Goal: Task Accomplishment & Management: Manage account settings

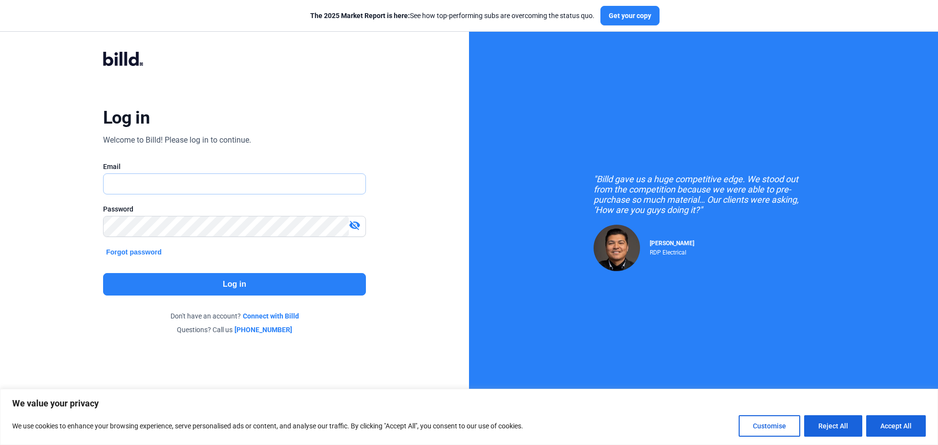
type input "[EMAIL_ADDRESS][DOMAIN_NAME]"
drag, startPoint x: 165, startPoint y: 261, endPoint x: 166, endPoint y: 273, distance: 11.7
click at [166, 261] on div "Log in Welcome to Billd! Please log in to continue. Email [EMAIL_ADDRESS][DOMAI…" at bounding box center [233, 193] width 337 height 320
click at [166, 278] on button "Log in" at bounding box center [234, 284] width 263 height 22
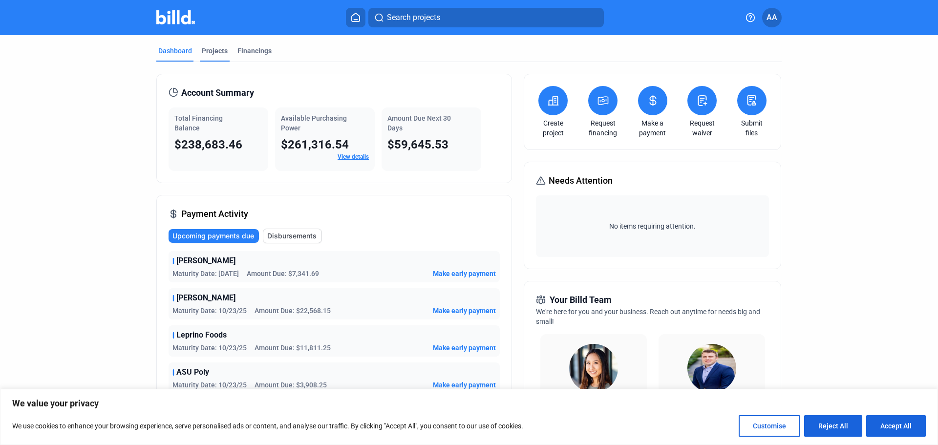
drag, startPoint x: 248, startPoint y: 52, endPoint x: 210, endPoint y: 51, distance: 38.6
click at [248, 52] on div "Financings" at bounding box center [254, 51] width 34 height 10
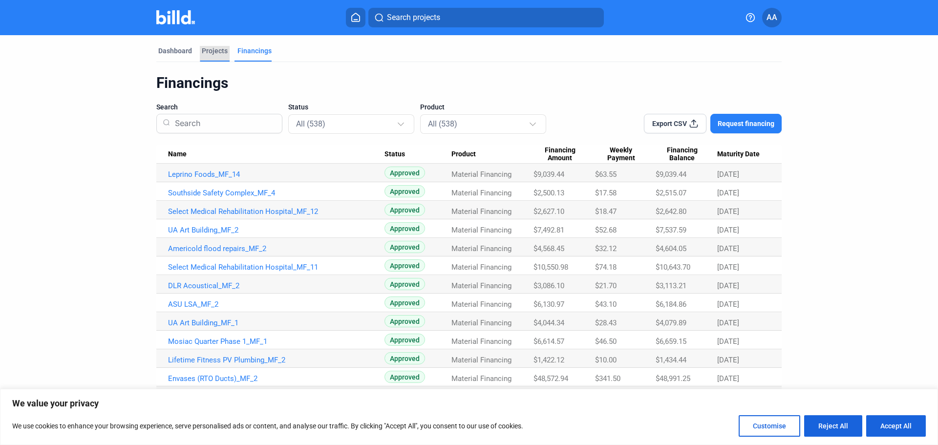
click at [213, 49] on div "Projects" at bounding box center [215, 51] width 26 height 10
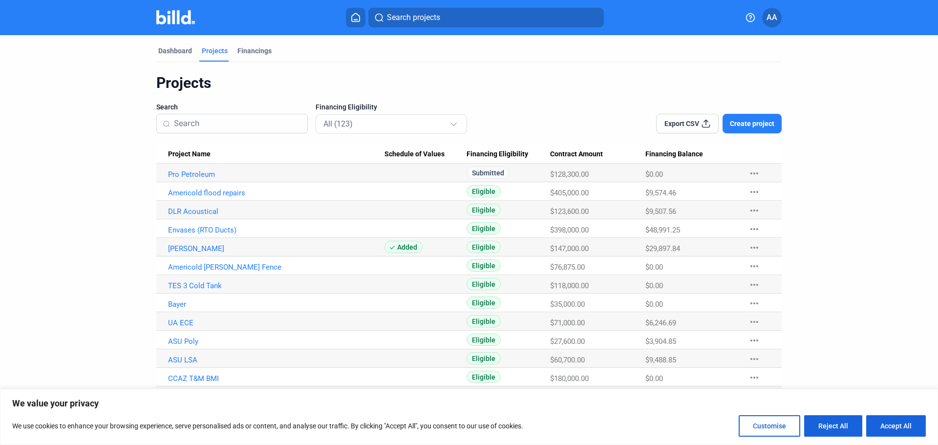
click at [175, 48] on div "Dashboard" at bounding box center [175, 51] width 34 height 10
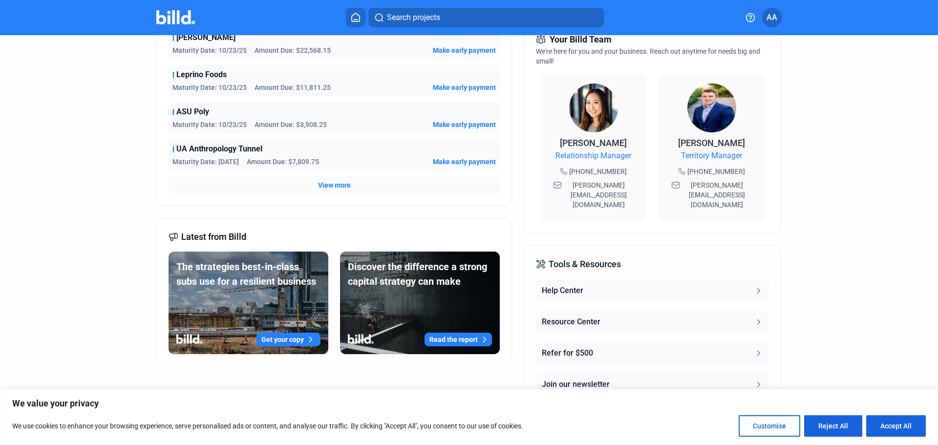
scroll to position [261, 0]
click at [318, 183] on span "View more" at bounding box center [334, 185] width 33 height 10
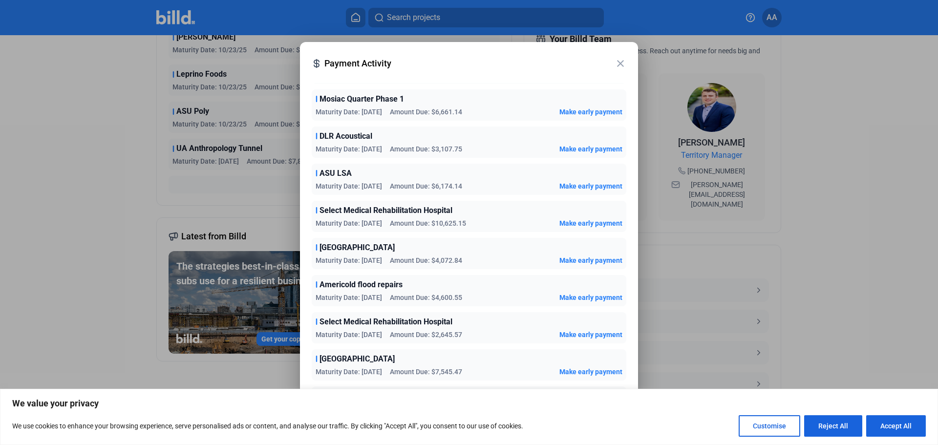
scroll to position [784, 0]
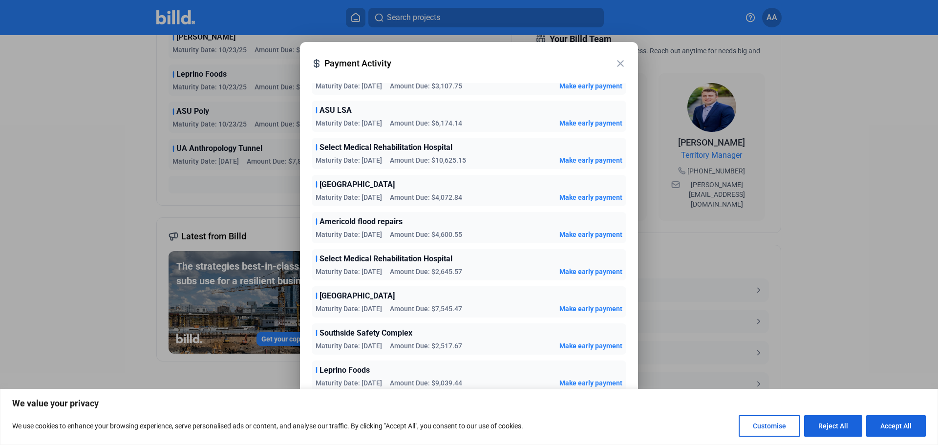
click at [618, 64] on mat-icon "close" at bounding box center [620, 64] width 12 height 12
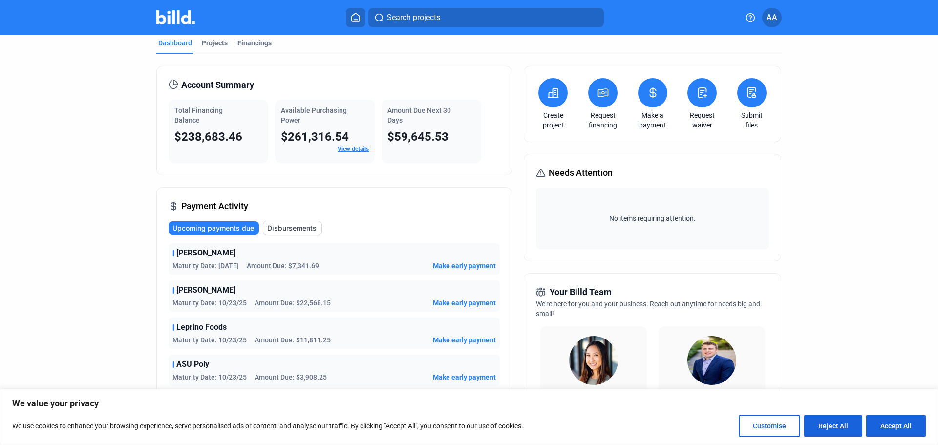
scroll to position [0, 0]
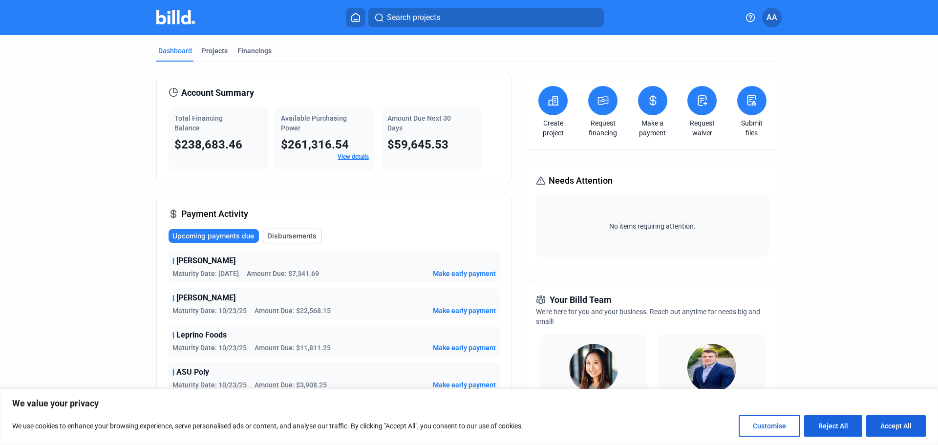
click at [774, 19] on span "AA" at bounding box center [771, 18] width 11 height 12
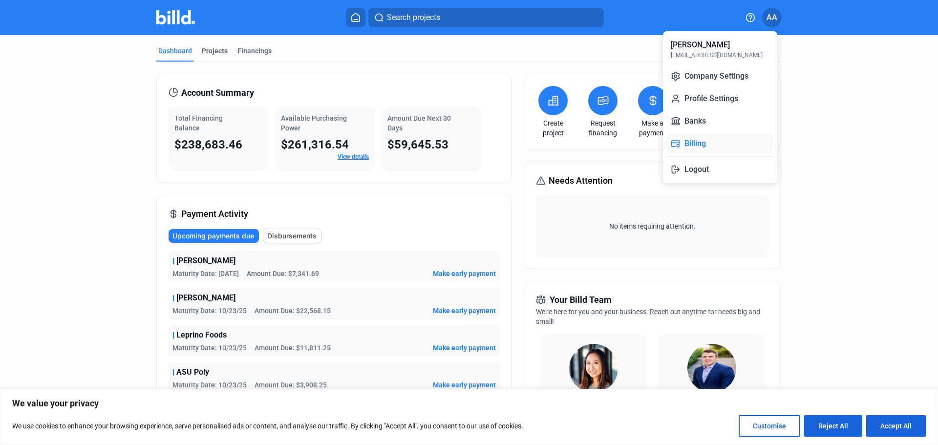
click at [722, 147] on button "Billing" at bounding box center [720, 144] width 106 height 20
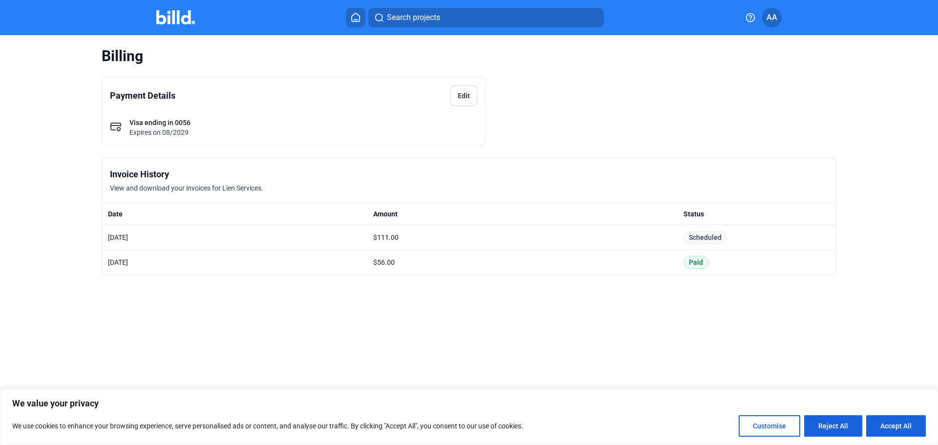
click at [774, 16] on span "AA" at bounding box center [771, 18] width 11 height 12
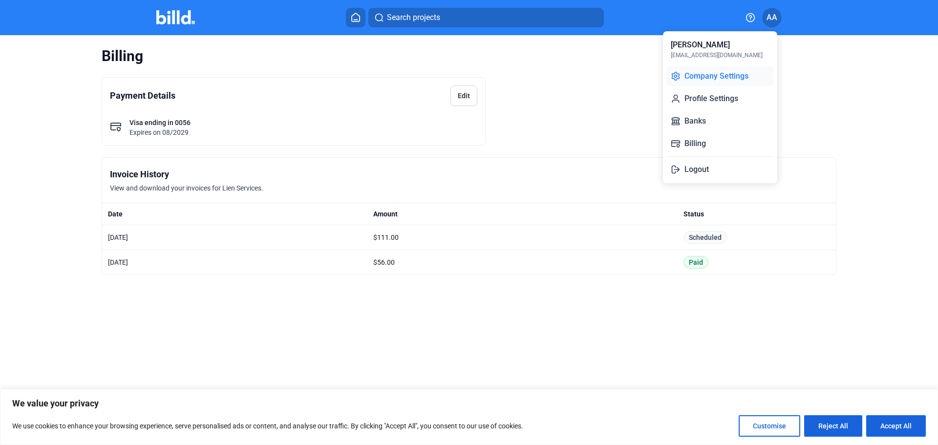
click at [715, 78] on button "Company Settings" at bounding box center [720, 76] width 106 height 20
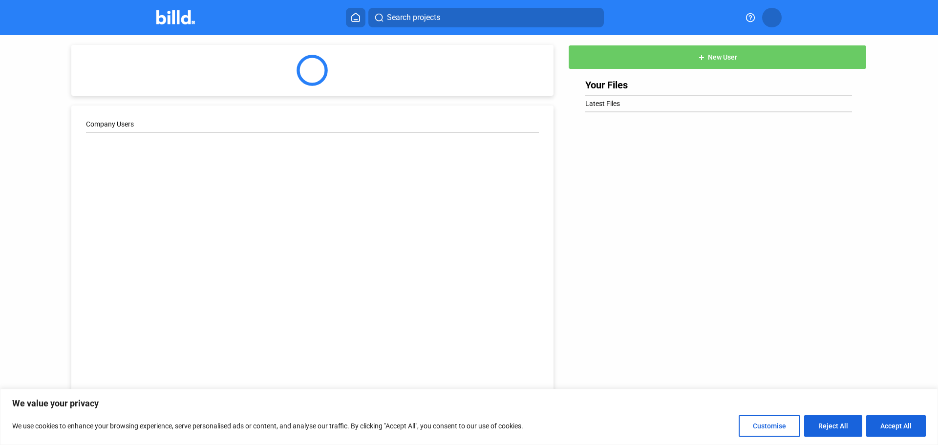
click at [144, 16] on div "Search projects" at bounding box center [469, 18] width 762 height 20
click at [167, 15] on img at bounding box center [175, 17] width 39 height 14
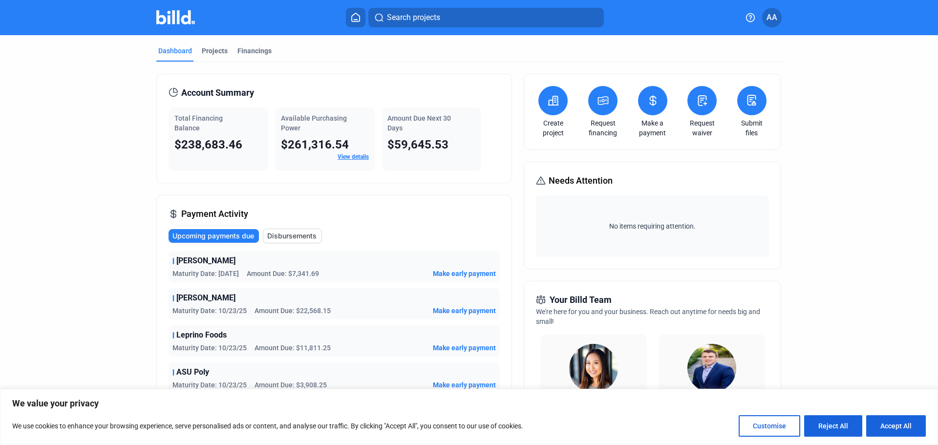
click at [219, 44] on mat-tab-group "Dashboard Projects Financings Account Summary Total Financing Balance $238,683.…" at bounding box center [468, 368] width 625 height 666
click at [776, 17] on span "AA" at bounding box center [771, 18] width 11 height 12
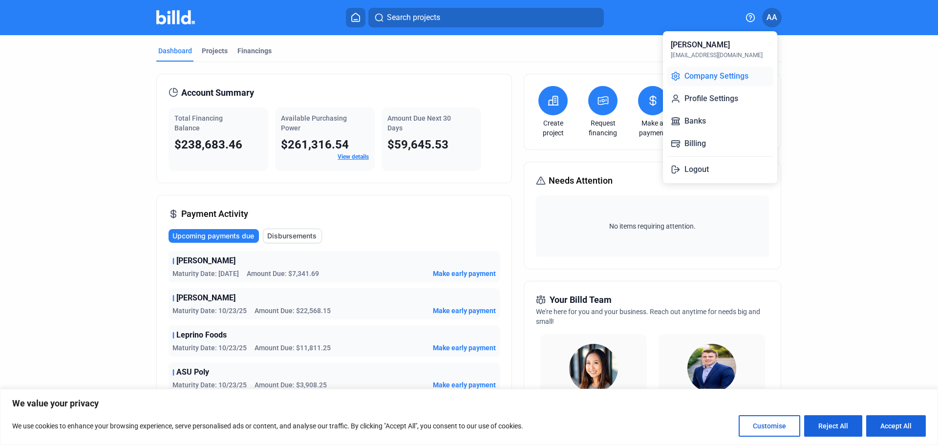
click at [703, 77] on button "Company Settings" at bounding box center [720, 76] width 106 height 20
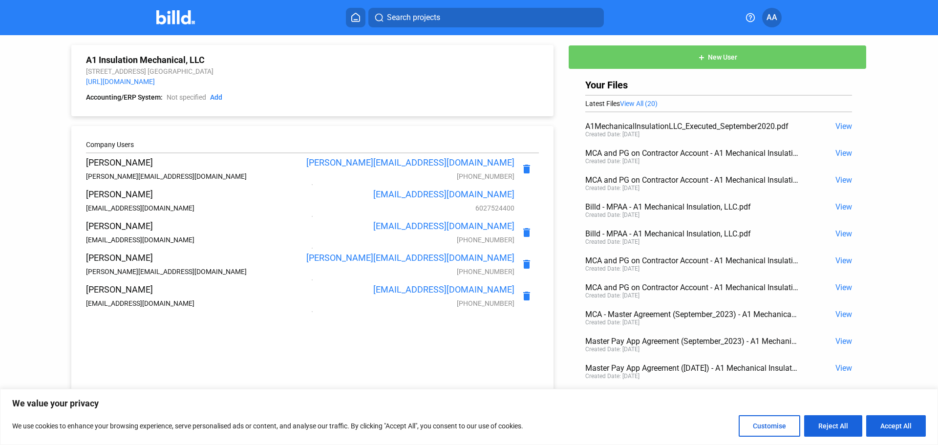
click at [840, 128] on span "View" at bounding box center [843, 126] width 17 height 9
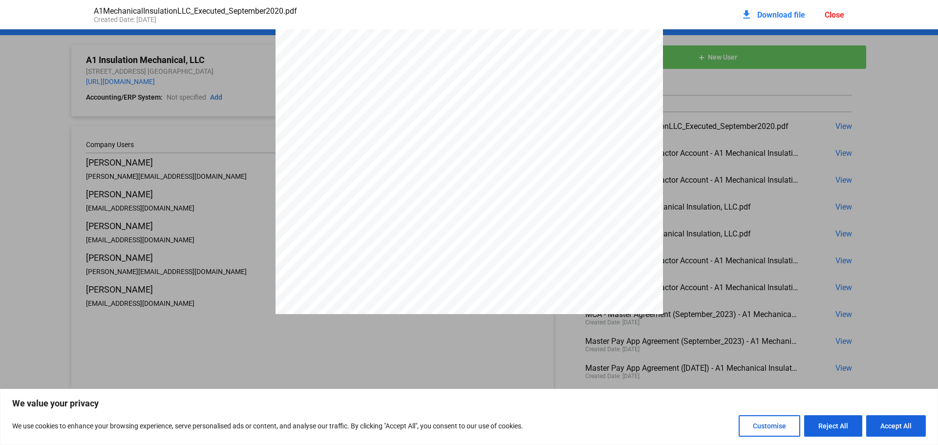
scroll to position [933, 0]
click at [837, 7] on div "download Download file Close" at bounding box center [792, 14] width 104 height 21
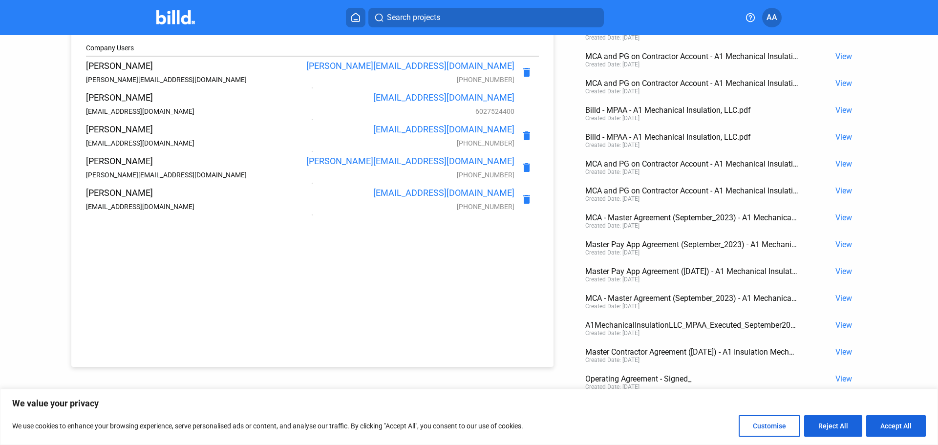
scroll to position [0, 0]
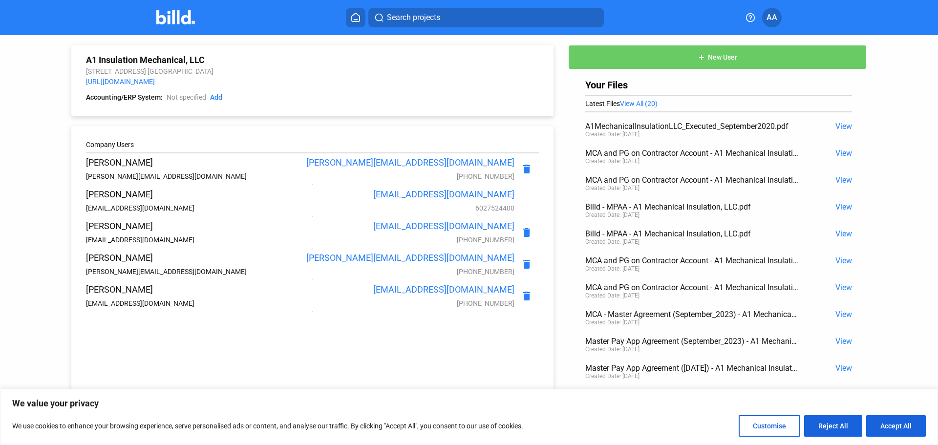
click at [771, 17] on span "AA" at bounding box center [771, 18] width 11 height 12
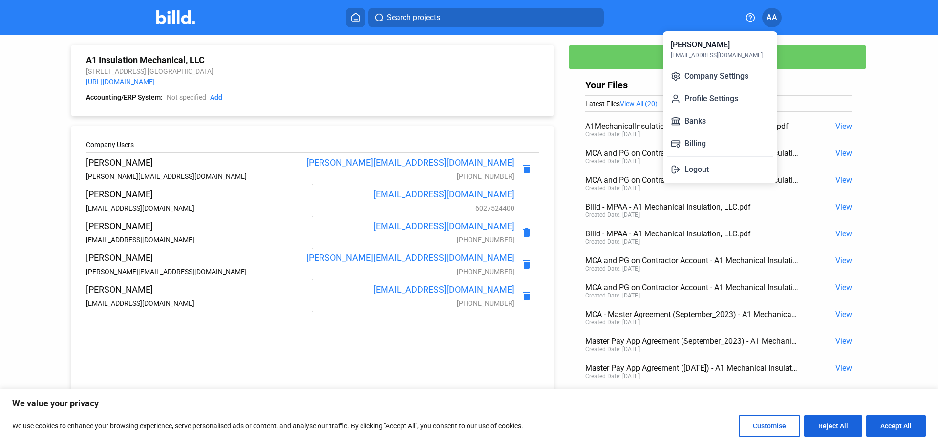
click at [185, 13] on div at bounding box center [469, 222] width 938 height 445
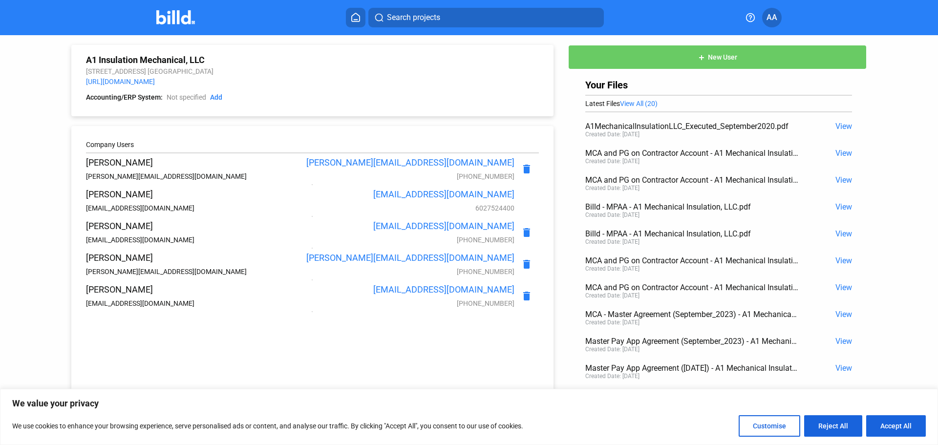
click at [360, 19] on icon at bounding box center [356, 17] width 10 height 9
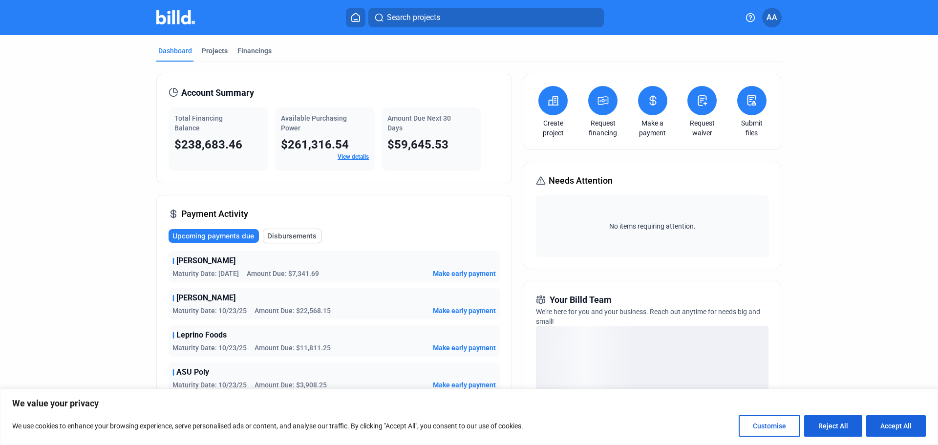
click at [232, 233] on span "Upcoming payments due" at bounding box center [213, 236] width 82 height 10
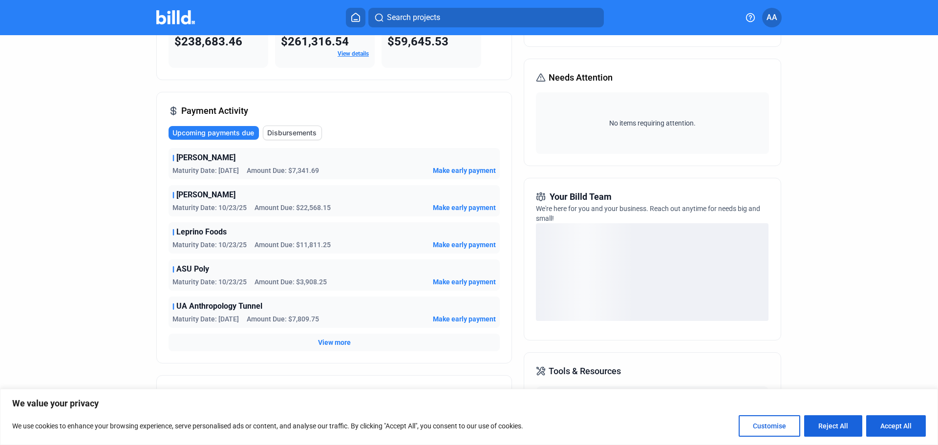
scroll to position [195, 0]
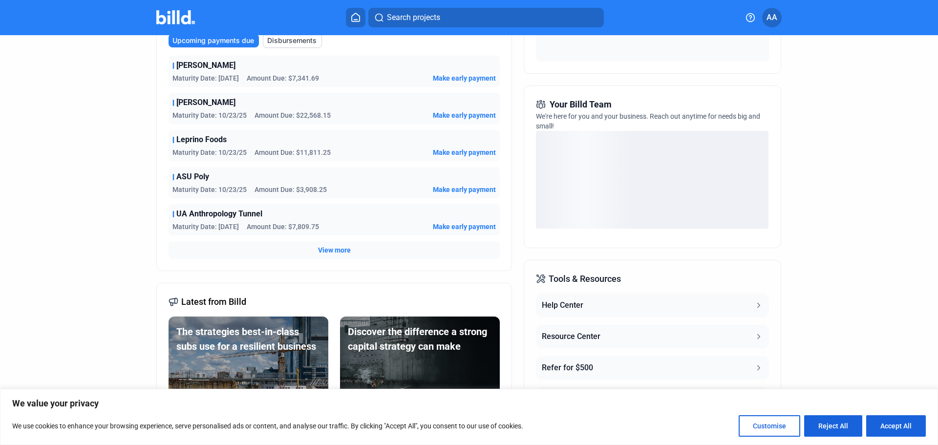
click at [338, 250] on span "View more" at bounding box center [334, 250] width 33 height 10
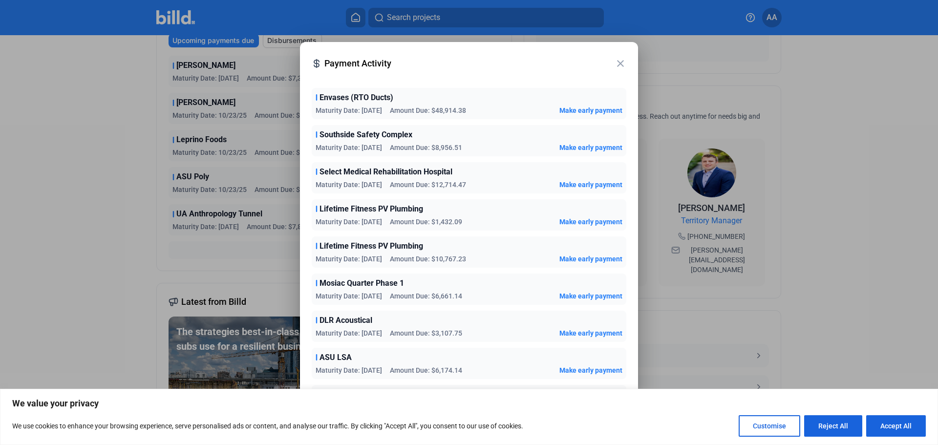
scroll to position [784, 0]
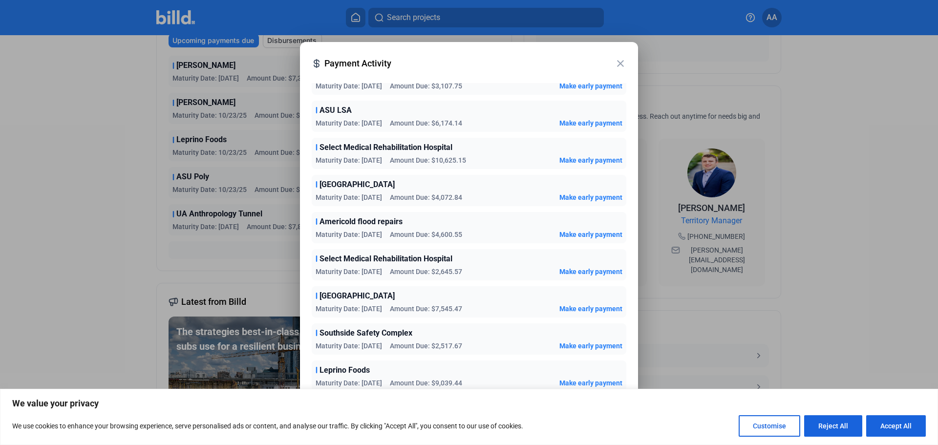
click at [890, 429] on button "Accept All" at bounding box center [896, 425] width 60 height 21
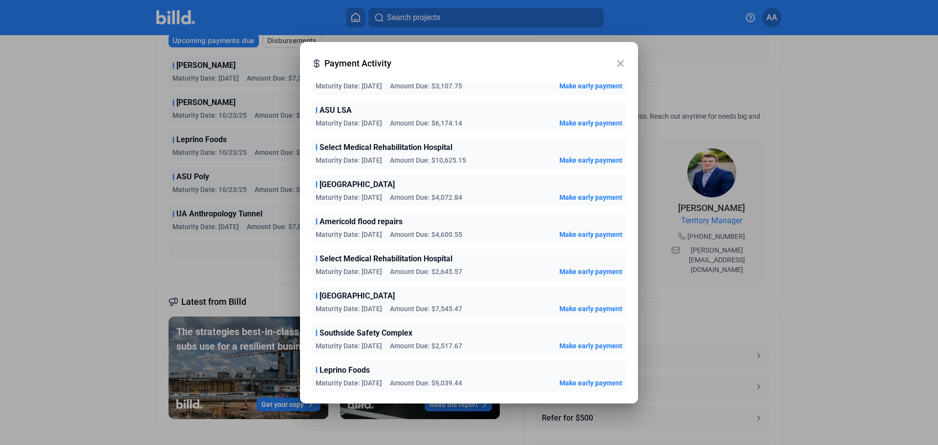
checkbox input "true"
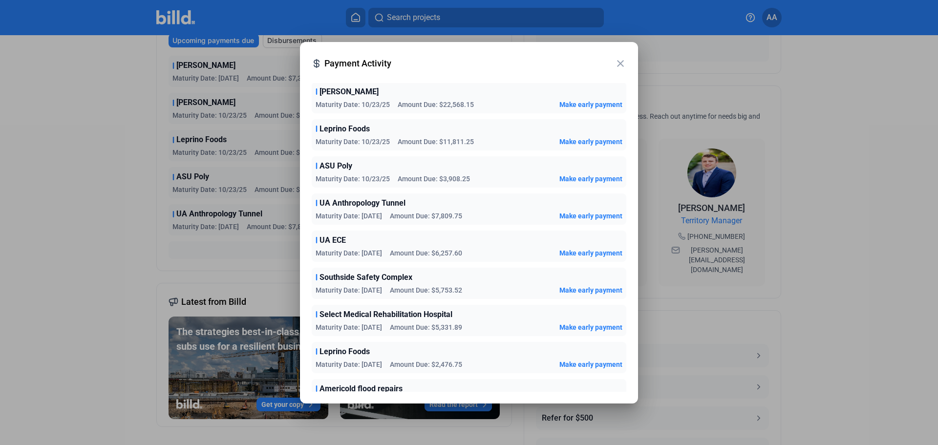
scroll to position [0, 0]
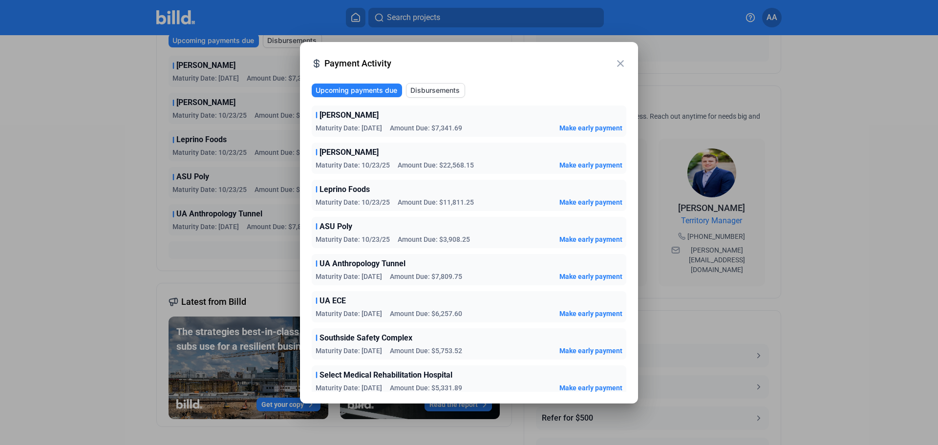
click at [438, 93] on span "Disbursements" at bounding box center [434, 90] width 49 height 10
click at [435, 93] on span "Disbursements" at bounding box center [434, 90] width 49 height 10
click at [435, 95] on button "Disbursements" at bounding box center [435, 90] width 59 height 15
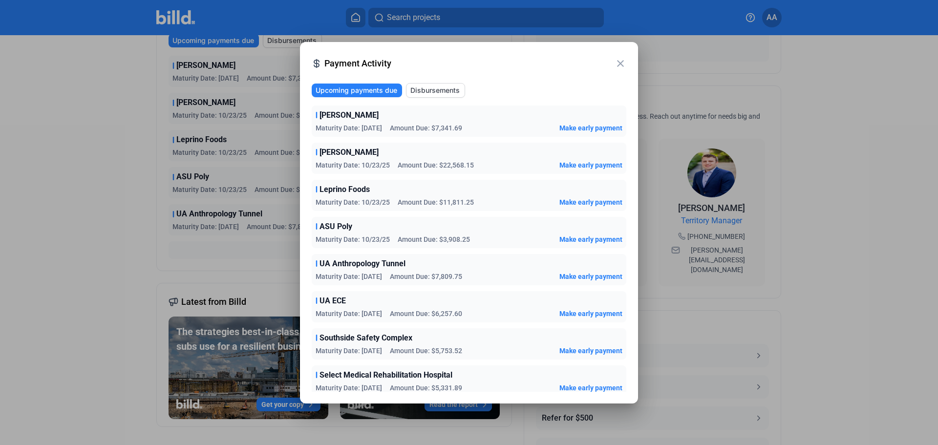
click at [435, 100] on div "Upcoming payments due Disbursements ASU TES Maturity Date: [DATE] Amount Due: $…" at bounding box center [469, 237] width 315 height 309
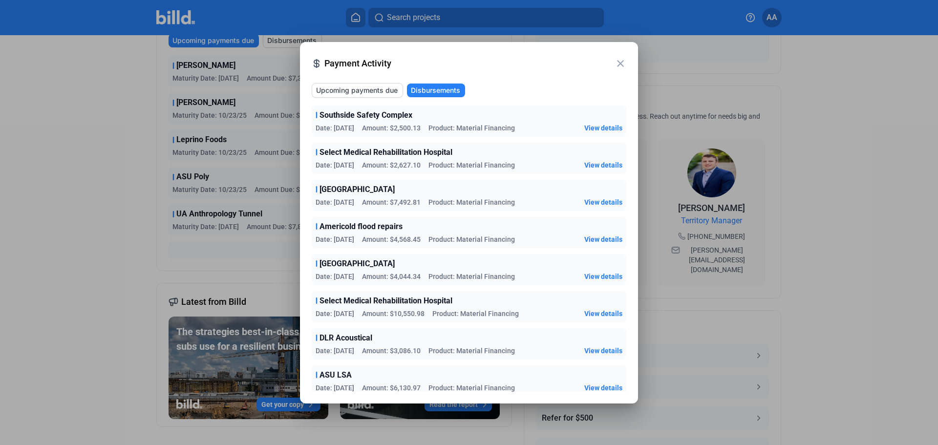
click at [369, 84] on button "Upcoming payments due" at bounding box center [357, 90] width 91 height 15
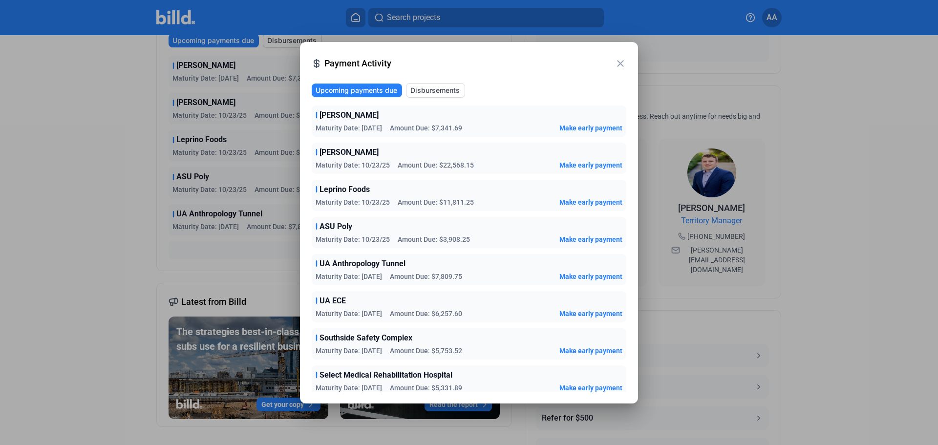
click at [622, 65] on mat-icon "close" at bounding box center [620, 64] width 12 height 12
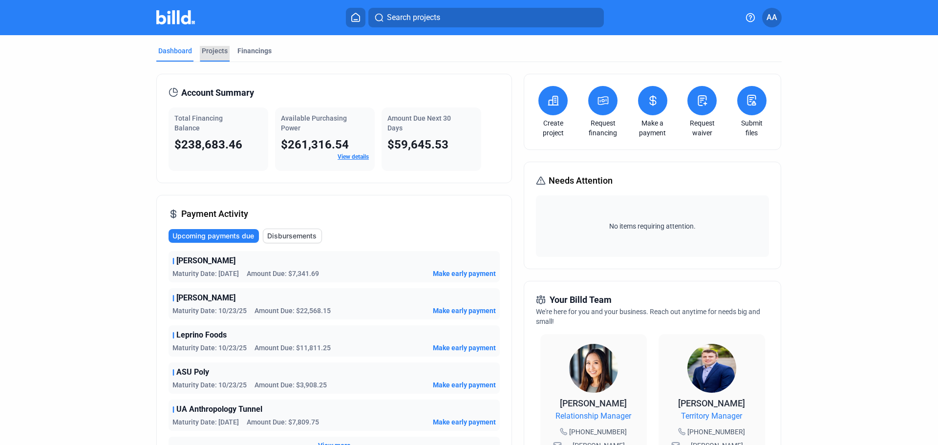
click at [215, 53] on div "Projects" at bounding box center [215, 51] width 26 height 10
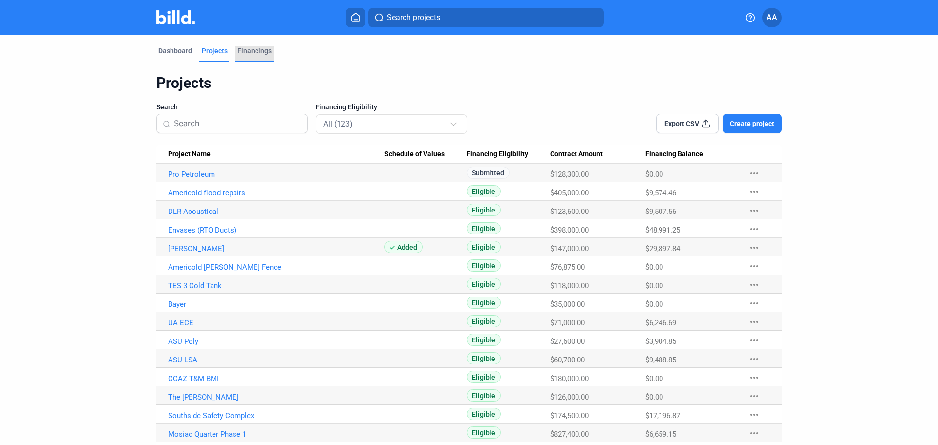
click at [256, 56] on div "Financings" at bounding box center [254, 54] width 38 height 16
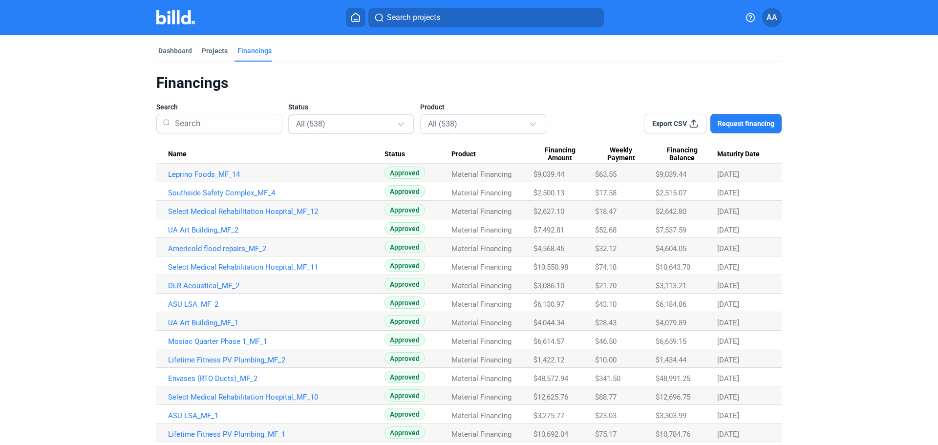
click at [388, 131] on div "All (538)" at bounding box center [351, 123] width 111 height 19
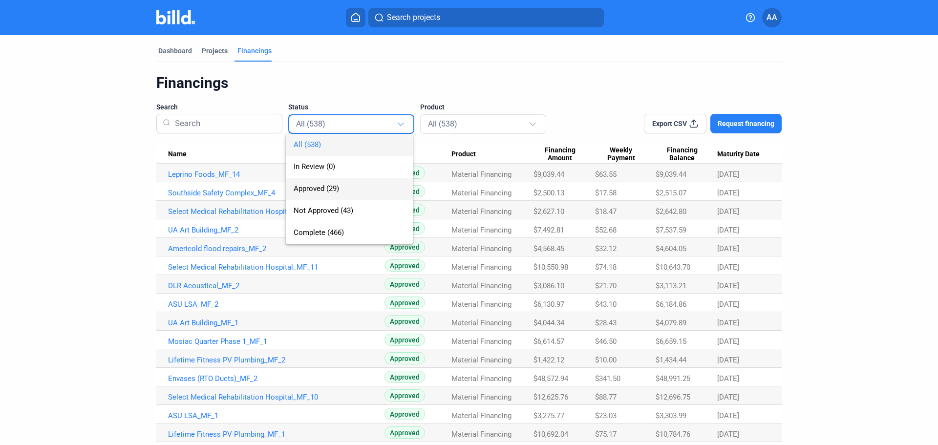
click at [337, 189] on span "Approved (29)" at bounding box center [316, 188] width 45 height 9
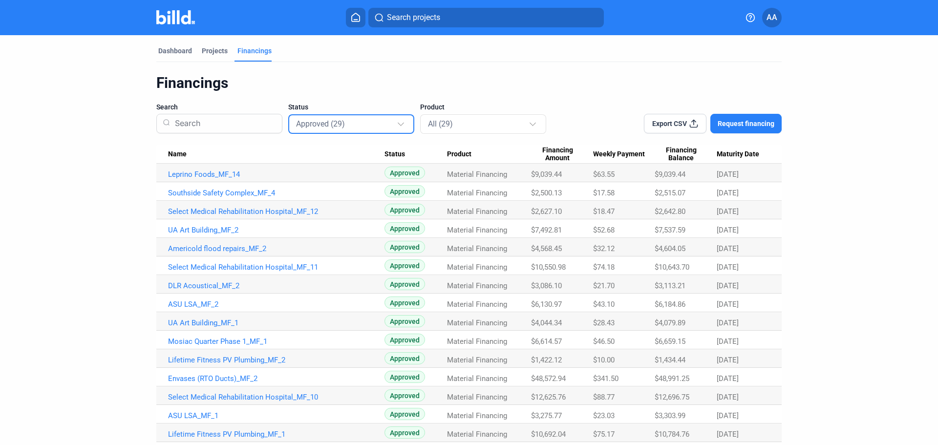
click at [689, 120] on icon at bounding box center [694, 124] width 10 height 10
click at [171, 50] on div "Dashboard" at bounding box center [175, 51] width 34 height 10
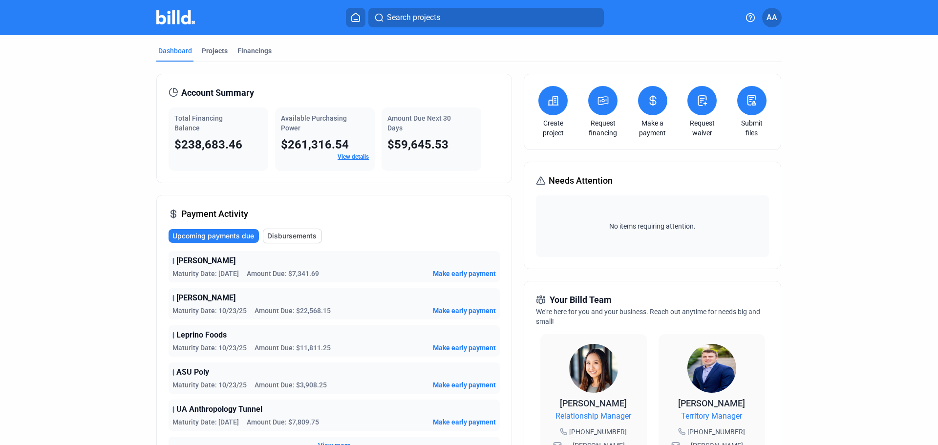
drag, startPoint x: 228, startPoint y: 145, endPoint x: 178, endPoint y: 144, distance: 50.3
click at [178, 144] on div "$238,683.46" at bounding box center [218, 145] width 88 height 16
copy span "238,683.46"
drag, startPoint x: 447, startPoint y: 146, endPoint x: 393, endPoint y: 145, distance: 54.2
click at [393, 145] on div "$59,645.53" at bounding box center [431, 145] width 88 height 16
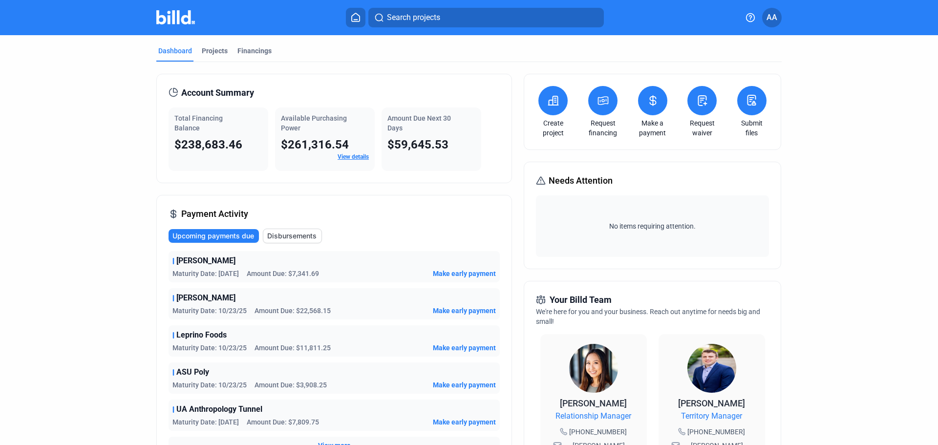
copy span "59,645.53"
click at [441, 144] on span "$59,645.53" at bounding box center [417, 145] width 61 height 14
drag, startPoint x: 461, startPoint y: 145, endPoint x: 395, endPoint y: 141, distance: 65.5
click at [395, 141] on div "$59,645.53" at bounding box center [431, 145] width 88 height 16
click at [435, 143] on span "$59,645.53" at bounding box center [417, 145] width 61 height 14
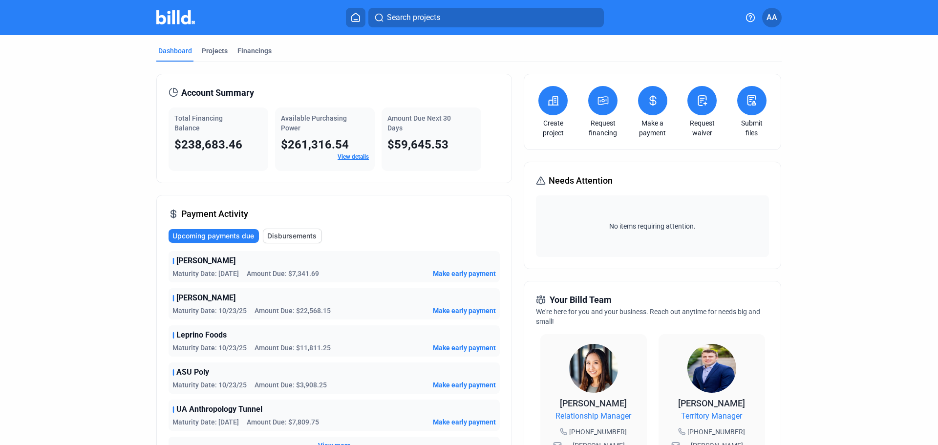
drag, startPoint x: 448, startPoint y: 140, endPoint x: 392, endPoint y: 137, distance: 55.7
click at [392, 137] on div "$59,645.53" at bounding box center [431, 145] width 88 height 16
click at [401, 142] on span "$59,645.53" at bounding box center [417, 145] width 61 height 14
drag, startPoint x: 463, startPoint y: 148, endPoint x: 414, endPoint y: 142, distance: 49.8
click at [414, 142] on div "$59,645.53" at bounding box center [431, 145] width 88 height 16
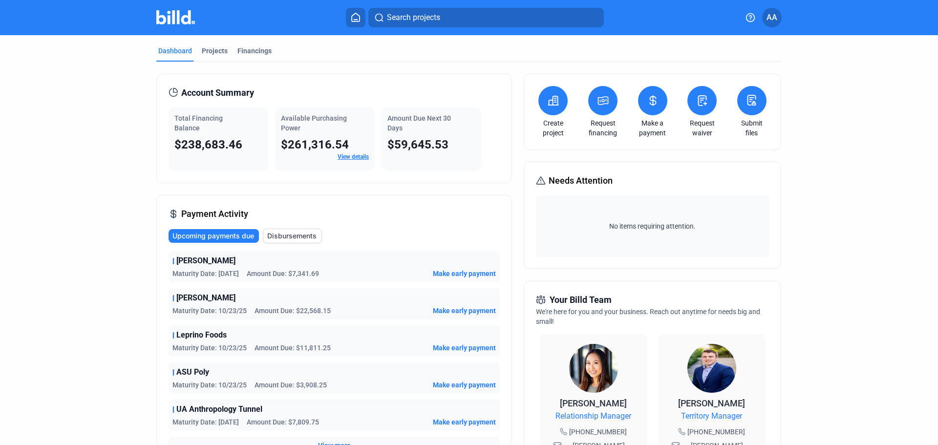
drag, startPoint x: 395, startPoint y: 142, endPoint x: 445, endPoint y: 142, distance: 50.3
click at [443, 142] on span "$59,645.53" at bounding box center [417, 145] width 61 height 14
click at [452, 141] on div "$59,645.53" at bounding box center [431, 145] width 88 height 16
drag, startPoint x: 452, startPoint y: 149, endPoint x: 391, endPoint y: 144, distance: 61.8
click at [391, 144] on div "$59,645.53" at bounding box center [431, 145] width 88 height 16
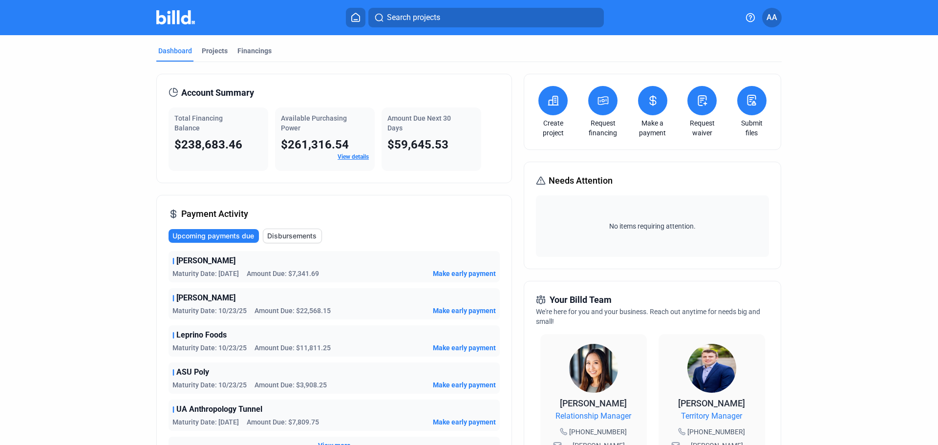
click at [422, 106] on div "Account Summary Total Financing Balance $238,683.46 Available Purchasing Power …" at bounding box center [334, 128] width 356 height 109
drag, startPoint x: 414, startPoint y: 158, endPoint x: 403, endPoint y: 144, distance: 17.4
click at [412, 156] on div "Amount Due Next 30 Days $59,645.53" at bounding box center [431, 138] width 100 height 63
drag, startPoint x: 399, startPoint y: 142, endPoint x: 464, endPoint y: 142, distance: 65.4
click at [461, 143] on div "$59,645.53" at bounding box center [431, 145] width 88 height 16
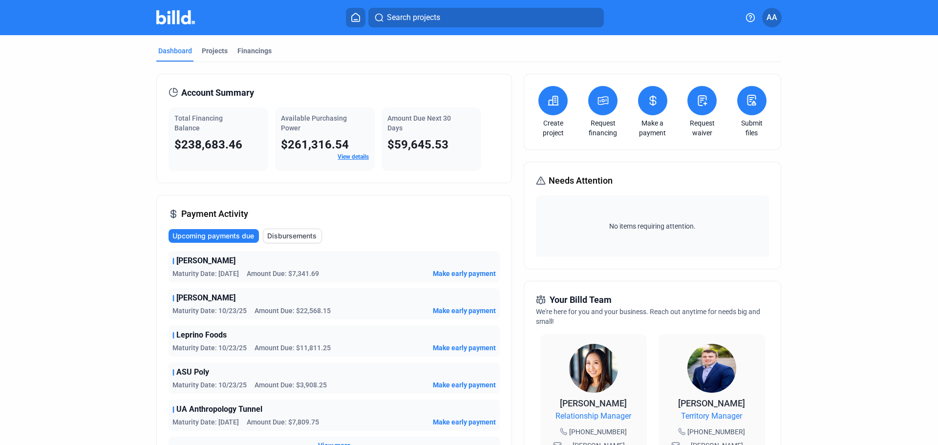
click at [426, 154] on div "Amount Due Next 30 Days $59,645.53" at bounding box center [431, 138] width 100 height 63
drag, startPoint x: 388, startPoint y: 141, endPoint x: 436, endPoint y: 144, distance: 48.5
click at [434, 144] on span "$59,645.53" at bounding box center [417, 145] width 61 height 14
click at [437, 144] on span "$59,645.53" at bounding box center [417, 145] width 61 height 14
drag, startPoint x: 433, startPoint y: 145, endPoint x: 405, endPoint y: 144, distance: 27.4
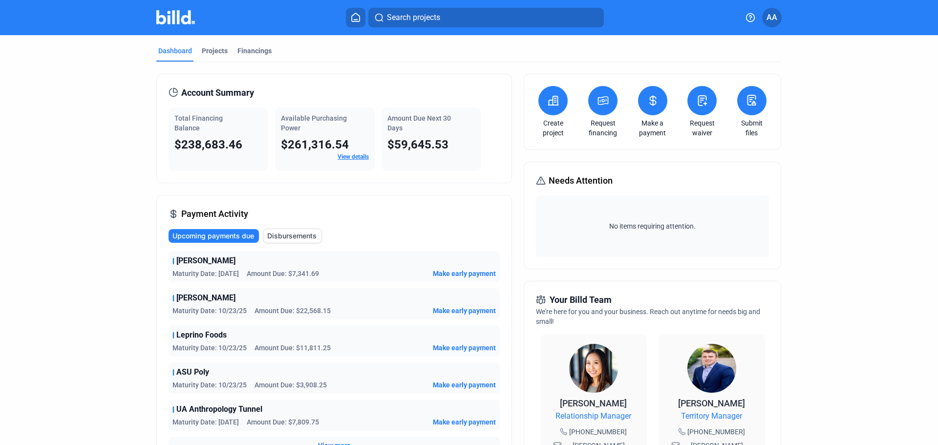
click at [405, 144] on div "$59,645.53" at bounding box center [431, 145] width 88 height 16
click at [400, 144] on span "$59,645.53" at bounding box center [417, 145] width 61 height 14
drag, startPoint x: 392, startPoint y: 147, endPoint x: 440, endPoint y: 146, distance: 48.8
click at [429, 147] on span "$59,645.53" at bounding box center [417, 145] width 61 height 14
click at [444, 145] on span "$59,645.53" at bounding box center [417, 145] width 61 height 14
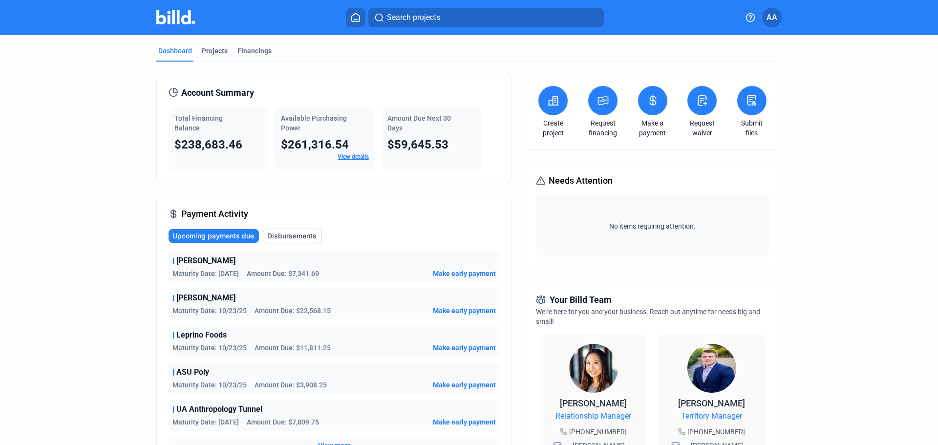
drag, startPoint x: 431, startPoint y: 145, endPoint x: 403, endPoint y: 145, distance: 27.3
click at [403, 145] on span "$59,645.53" at bounding box center [417, 145] width 61 height 14
click at [412, 149] on span "$59,645.53" at bounding box center [417, 145] width 61 height 14
drag, startPoint x: 479, startPoint y: 149, endPoint x: 495, endPoint y: 149, distance: 15.6
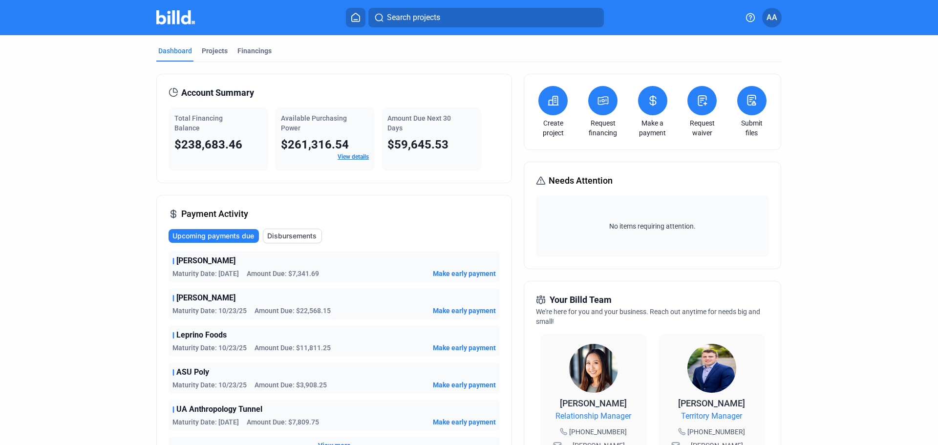
click at [495, 149] on div "Total Financing Balance $238,683.46 Available Purchasing Power $261,316.54 View…" at bounding box center [333, 138] width 331 height 63
click at [467, 147] on div "$59,645.53" at bounding box center [431, 145] width 88 height 16
drag, startPoint x: 455, startPoint y: 145, endPoint x: 391, endPoint y: 142, distance: 64.1
click at [391, 142] on div "$59,645.53" at bounding box center [431, 145] width 88 height 16
click at [842, 117] on dashboard "Dashboard Projects Financings Account Summary Total Financing Balance $238,683.…" at bounding box center [469, 368] width 844 height 666
